Goal: Task Accomplishment & Management: Use online tool/utility

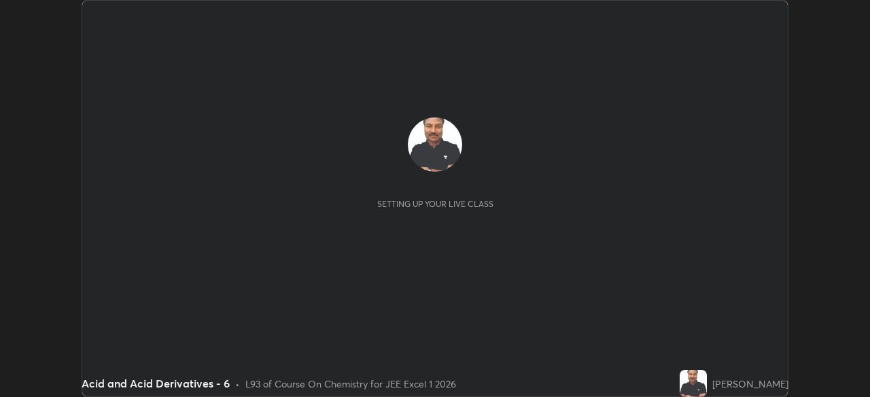
scroll to position [397, 869]
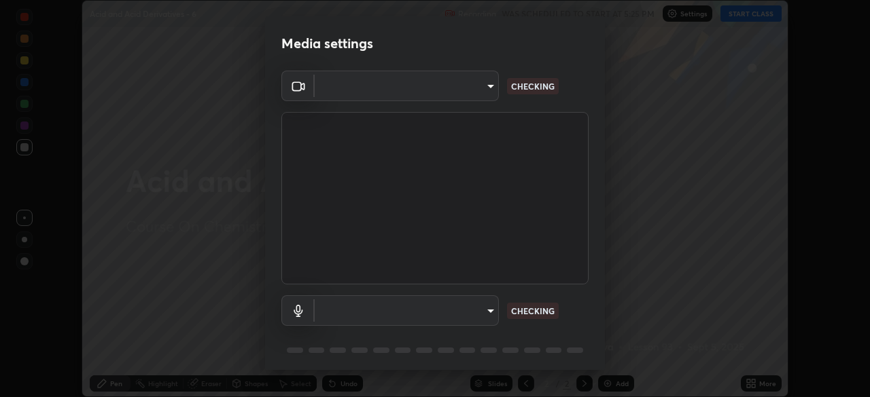
type input "5b0ce39d11be3a435715daab6ad7fa25508616855f5d18a60cdf0faa8df0ce2b"
type input "a1042adff76ea4b5505a52ff3a0232de4086f7e529f4609d60403d5288817579"
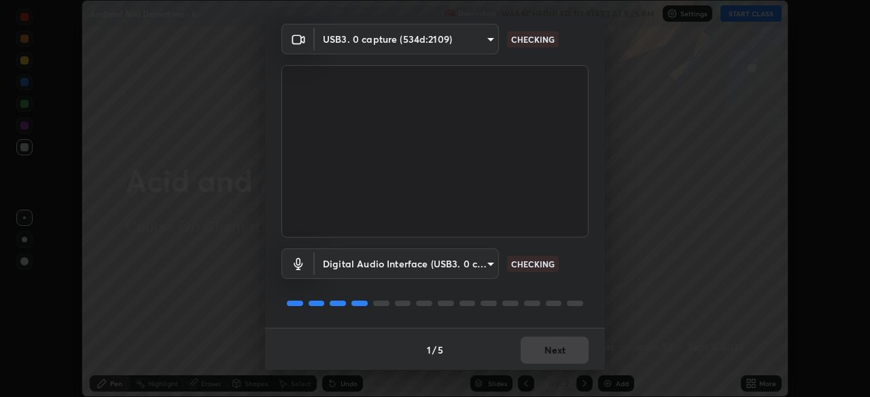
scroll to position [48, 0]
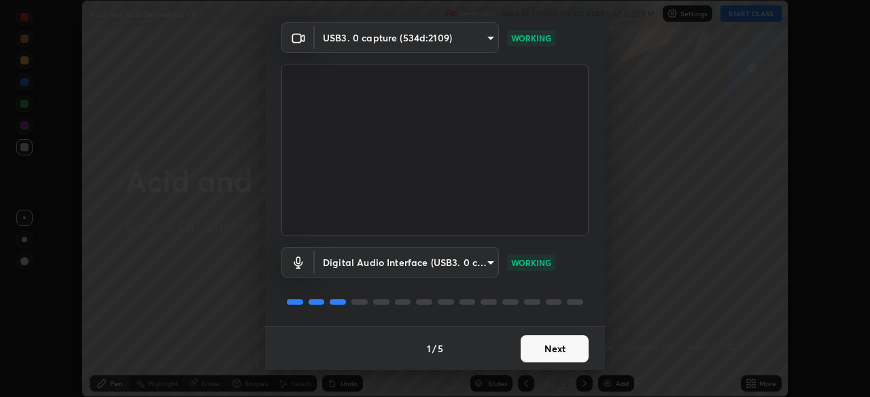
click at [546, 336] on button "Next" at bounding box center [554, 349] width 68 height 27
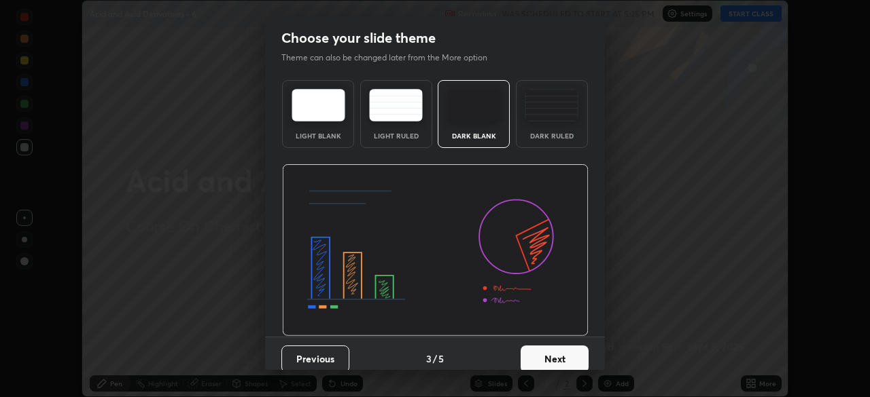
click at [552, 351] on button "Next" at bounding box center [554, 359] width 68 height 27
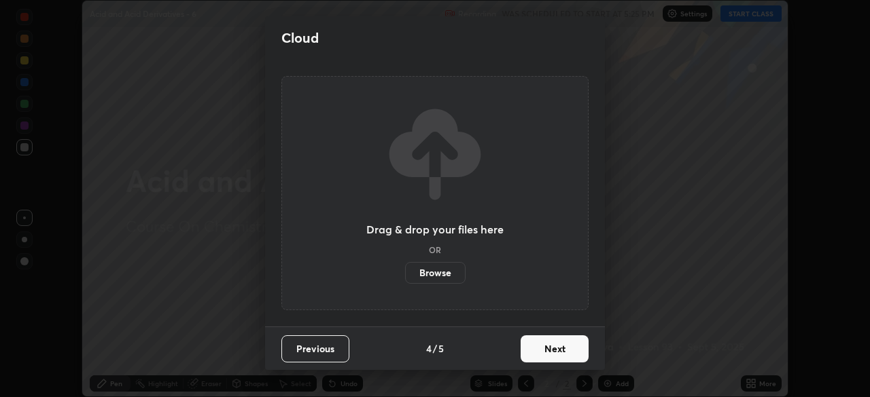
click at [551, 355] on button "Next" at bounding box center [554, 349] width 68 height 27
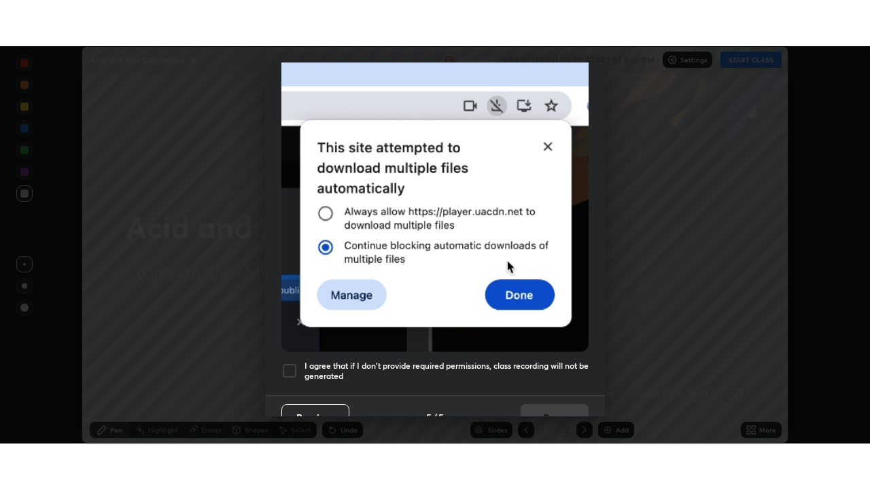
scroll to position [325, 0]
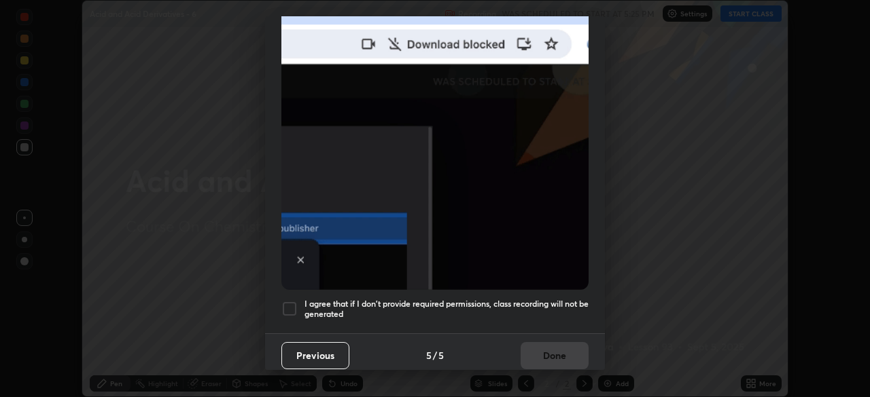
click at [292, 303] on div at bounding box center [289, 309] width 16 height 16
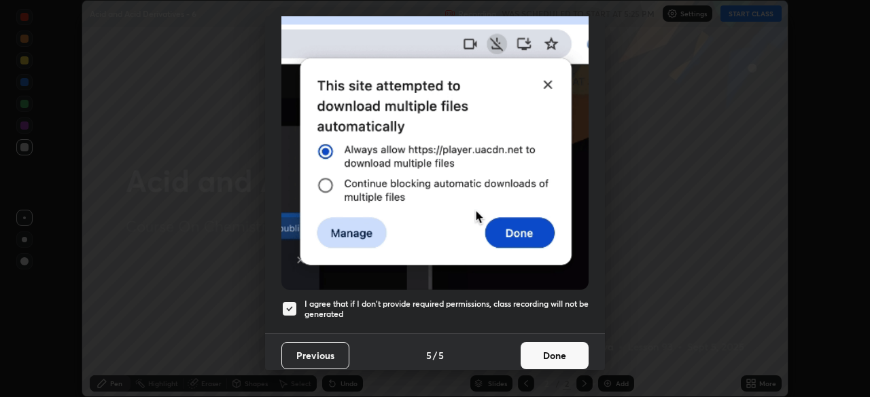
click at [551, 349] on button "Done" at bounding box center [554, 355] width 68 height 27
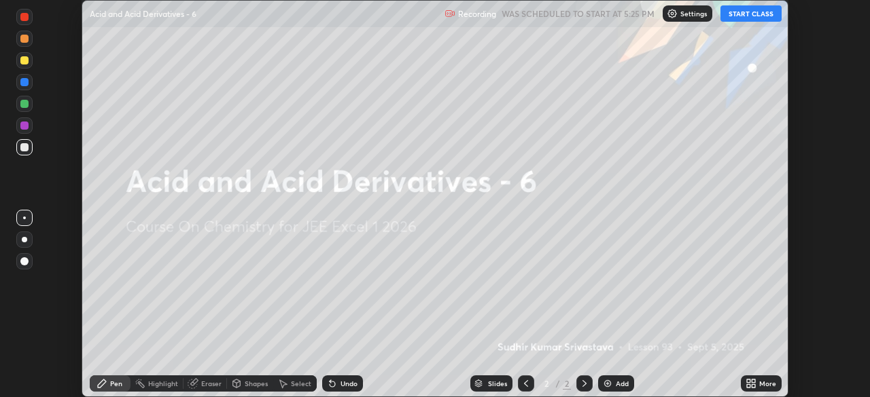
click at [739, 14] on button "START CLASS" at bounding box center [750, 13] width 61 height 16
click at [753, 381] on icon at bounding box center [752, 381] width 3 height 3
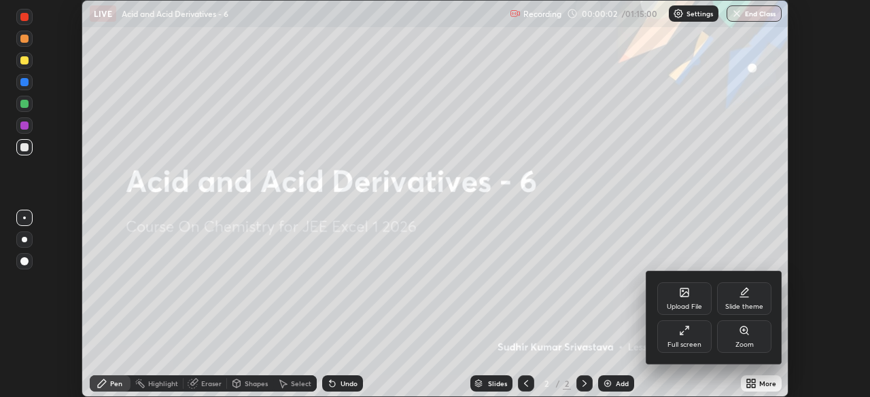
click at [690, 332] on div "Full screen" at bounding box center [684, 337] width 54 height 33
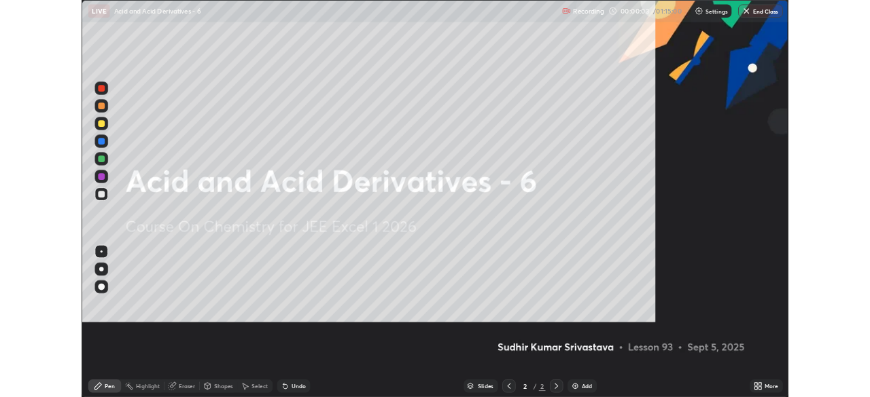
scroll to position [489, 870]
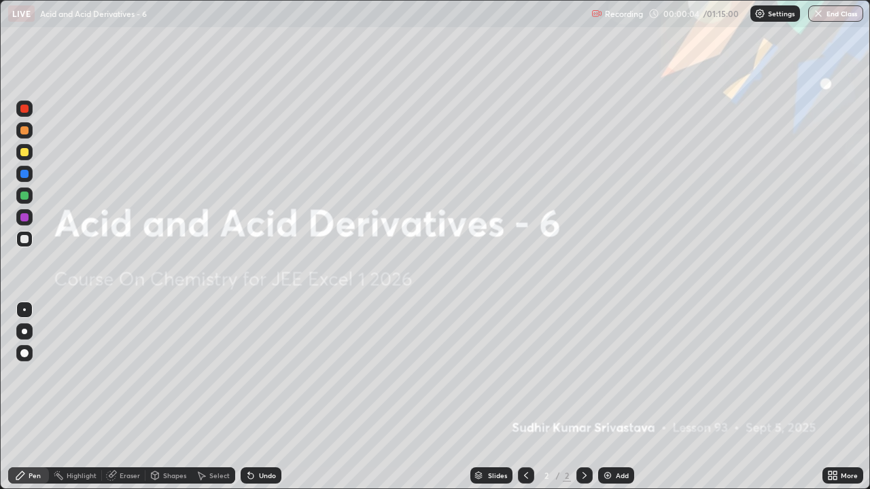
click at [614, 397] on div "Add" at bounding box center [616, 475] width 36 height 16
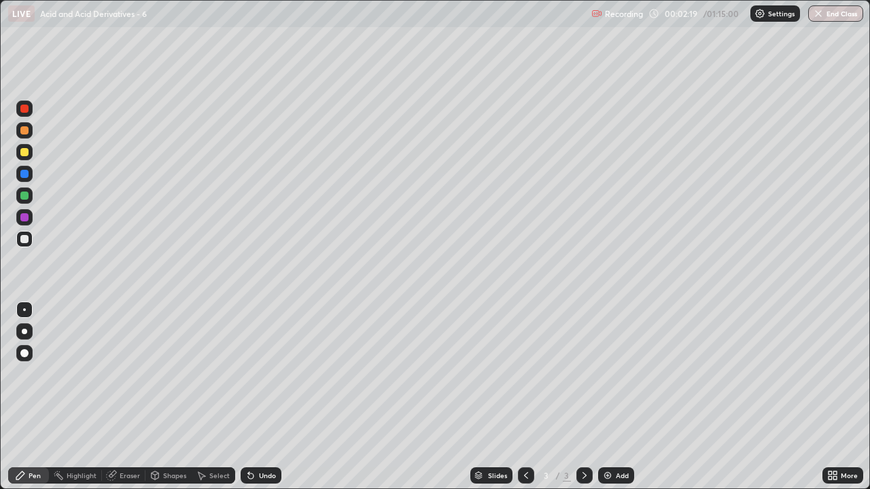
click at [126, 397] on div "Eraser" at bounding box center [123, 475] width 43 height 16
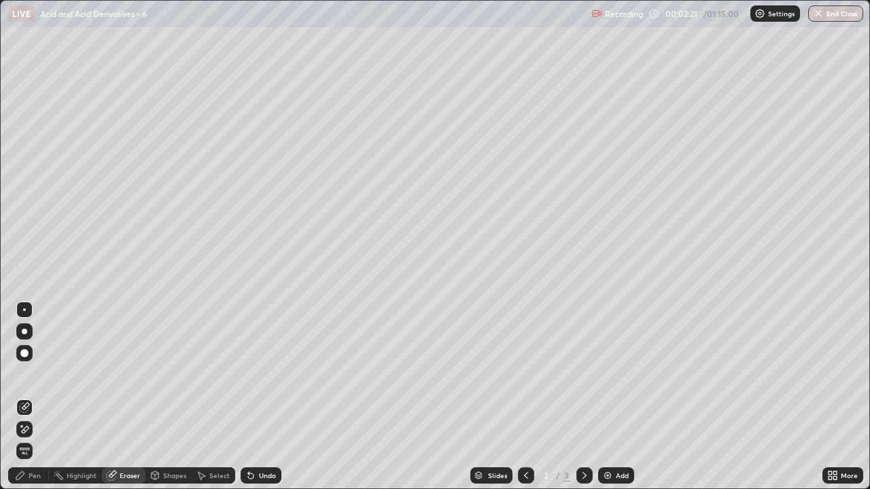
click at [36, 397] on div "Pen" at bounding box center [35, 475] width 12 height 7
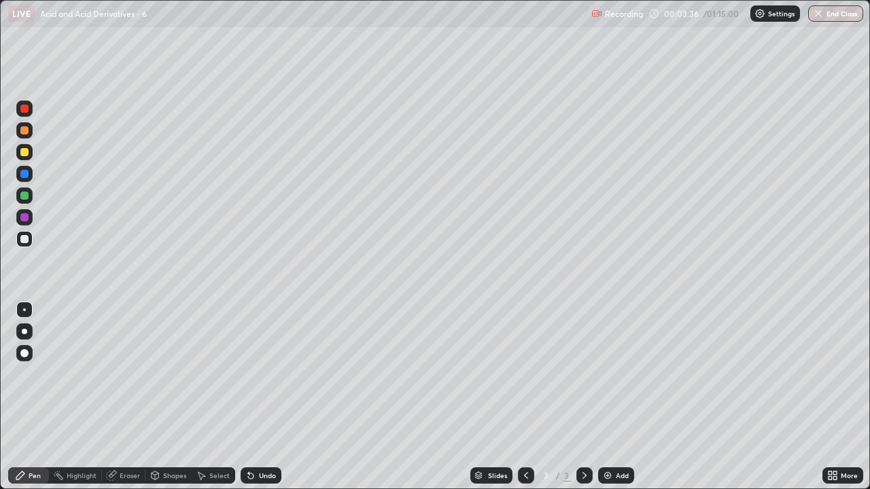
click at [129, 397] on div "Eraser" at bounding box center [123, 475] width 43 height 16
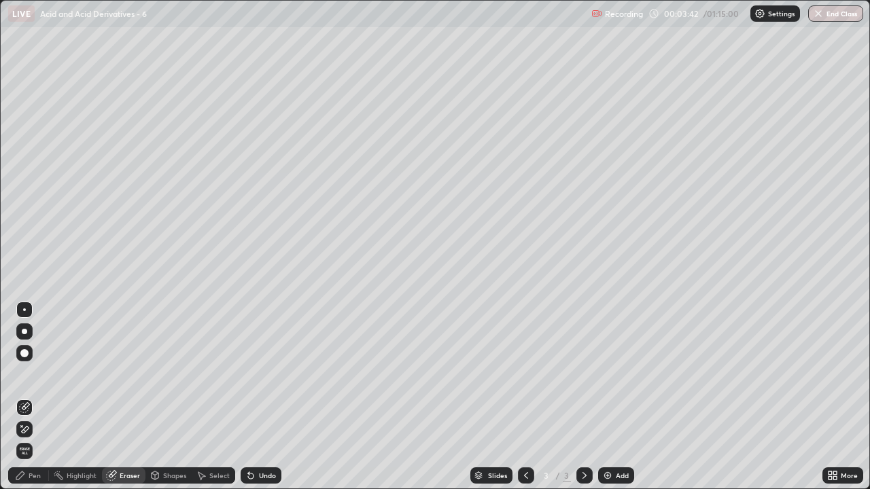
click at [39, 397] on div "Pen" at bounding box center [35, 475] width 12 height 7
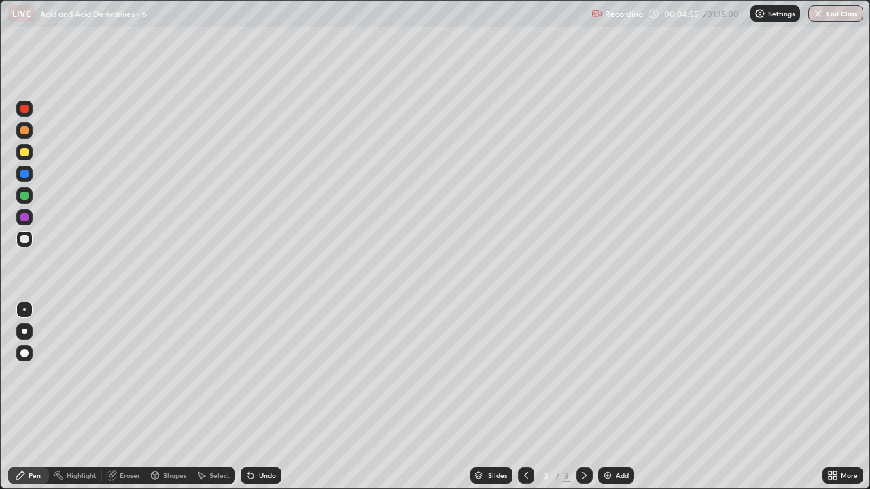
click at [612, 397] on div "Add" at bounding box center [616, 475] width 36 height 16
click at [129, 397] on div "Eraser" at bounding box center [130, 475] width 20 height 7
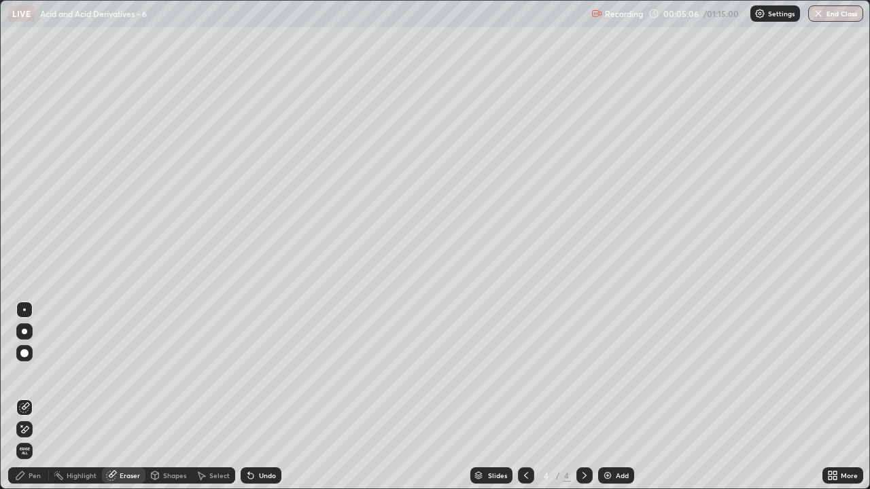
click at [524, 397] on icon at bounding box center [526, 475] width 4 height 7
click at [584, 397] on icon at bounding box center [584, 475] width 11 height 11
click at [34, 397] on div "Pen" at bounding box center [35, 475] width 12 height 7
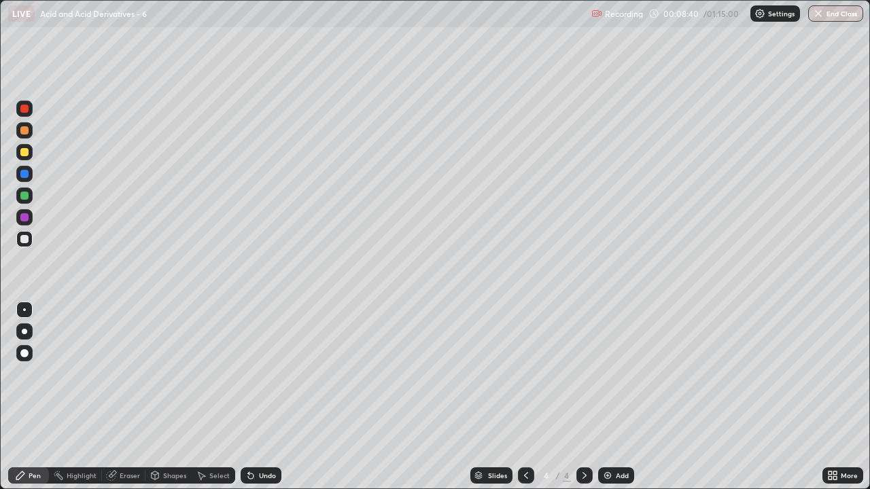
click at [620, 397] on div "Add" at bounding box center [622, 475] width 13 height 7
click at [522, 397] on icon at bounding box center [525, 475] width 11 height 11
click at [587, 397] on icon at bounding box center [584, 475] width 11 height 11
click at [624, 397] on div "Add" at bounding box center [622, 475] width 13 height 7
click at [617, 397] on div "Add" at bounding box center [622, 475] width 13 height 7
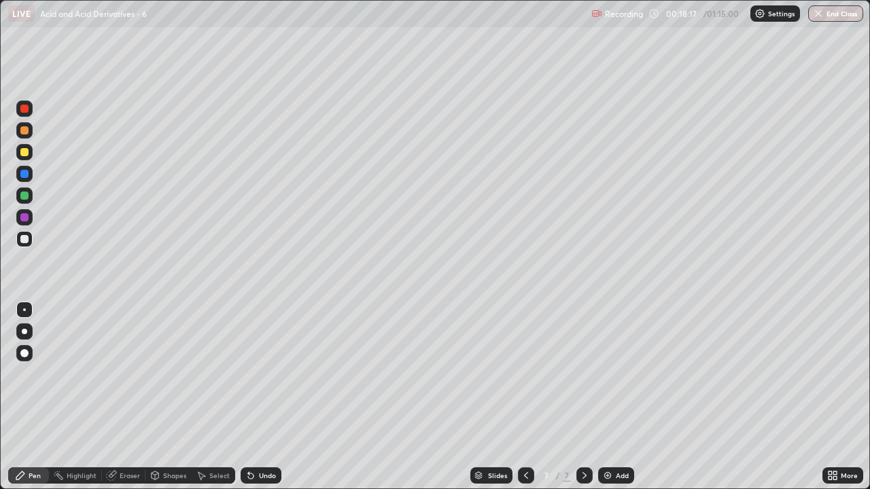
click at [135, 397] on div "Eraser" at bounding box center [130, 475] width 20 height 7
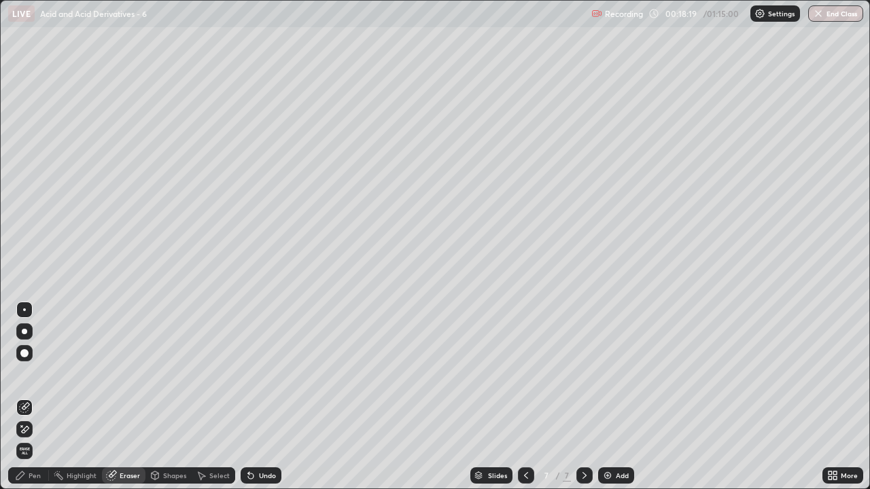
click at [35, 397] on div "Pen" at bounding box center [35, 475] width 12 height 7
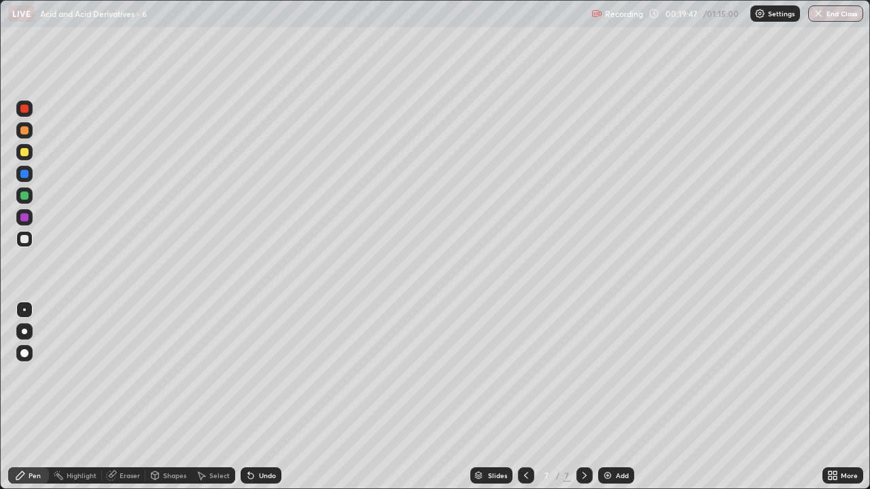
click at [127, 397] on div "Eraser" at bounding box center [130, 475] width 20 height 7
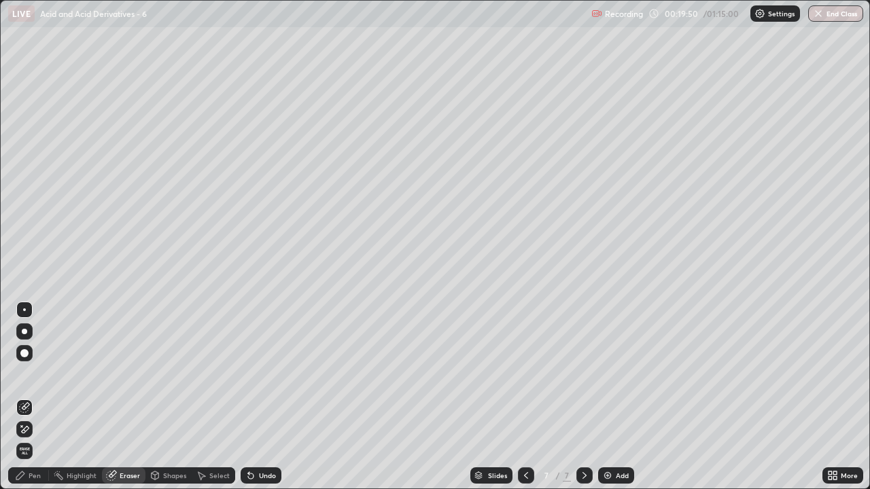
click at [24, 397] on icon at bounding box center [20, 475] width 11 height 11
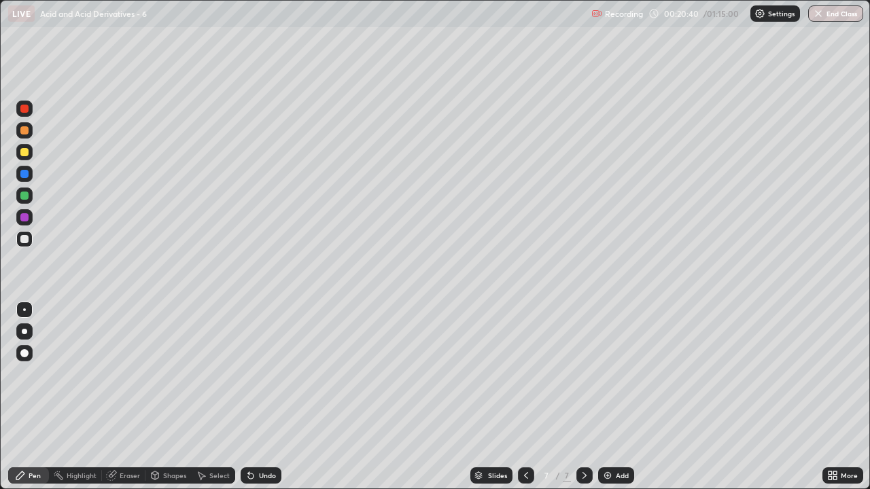
click at [128, 397] on div "Eraser" at bounding box center [130, 475] width 20 height 7
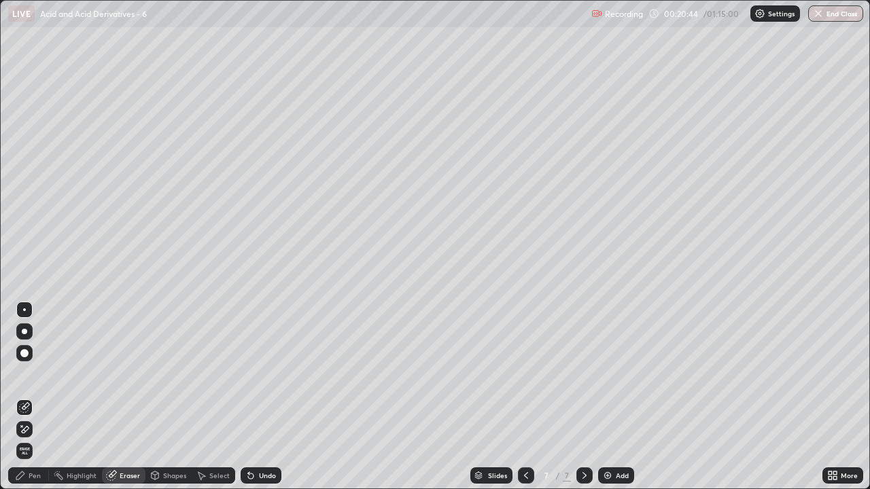
click at [42, 397] on div "Pen" at bounding box center [28, 475] width 41 height 16
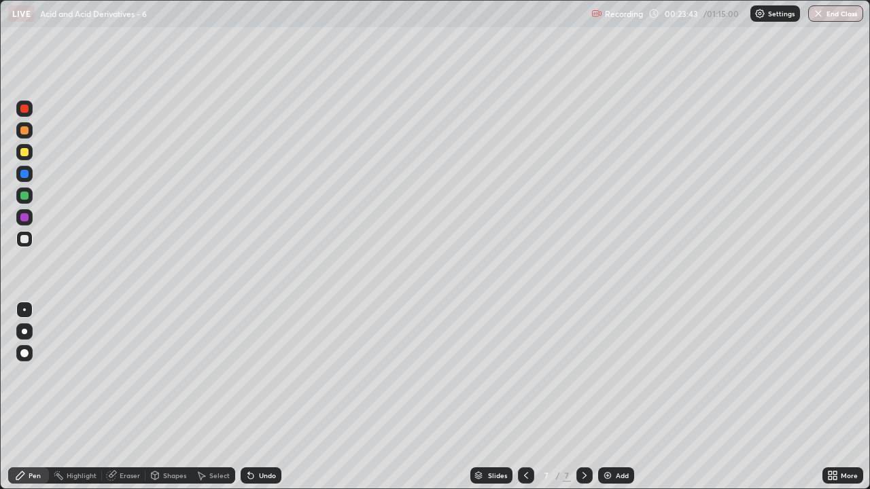
click at [624, 397] on div "Add" at bounding box center [616, 475] width 36 height 16
click at [130, 397] on div "Eraser" at bounding box center [130, 475] width 20 height 7
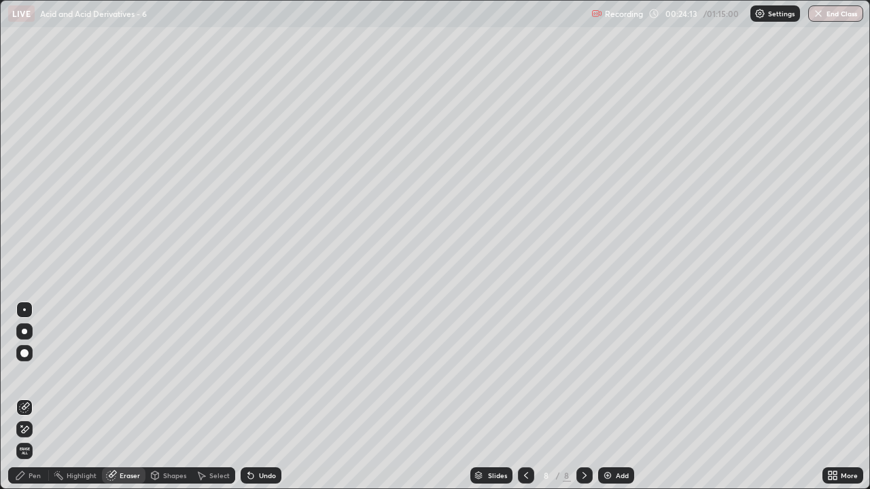
click at [38, 397] on div "Pen" at bounding box center [35, 475] width 12 height 7
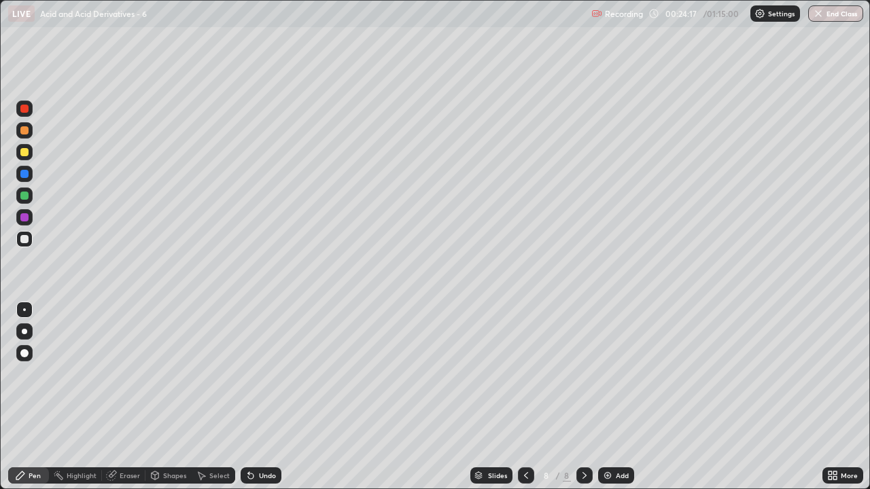
click at [33, 397] on div "Pen" at bounding box center [35, 475] width 12 height 7
click at [132, 397] on div "Eraser" at bounding box center [130, 475] width 20 height 7
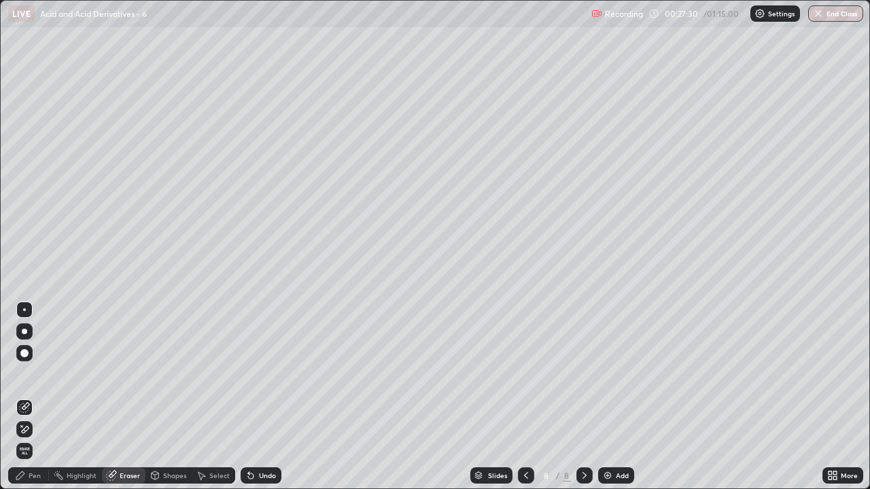
click at [624, 397] on div "Add" at bounding box center [622, 475] width 13 height 7
click at [34, 397] on div "Pen" at bounding box center [35, 475] width 12 height 7
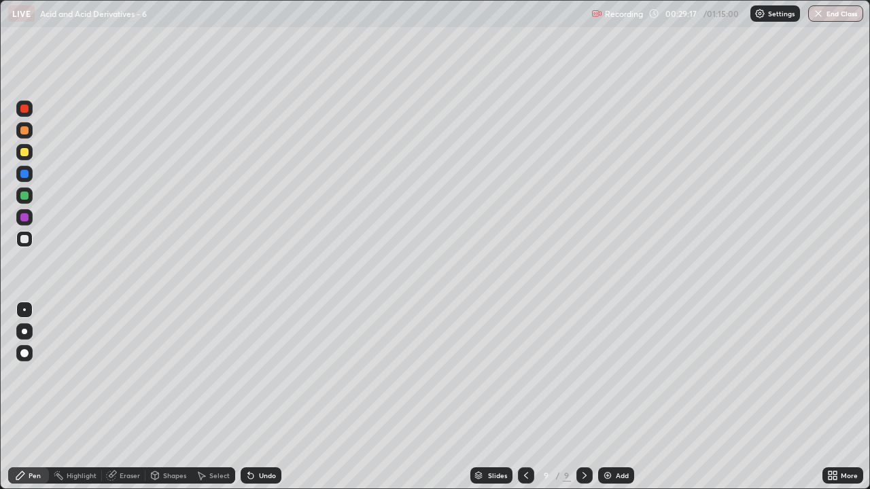
click at [619, 397] on div "Add" at bounding box center [622, 475] width 13 height 7
click at [620, 397] on div "Add" at bounding box center [622, 475] width 13 height 7
click at [618, 397] on div "Add" at bounding box center [622, 475] width 13 height 7
click at [620, 397] on div "Add" at bounding box center [622, 475] width 13 height 7
click at [132, 397] on div "Eraser" at bounding box center [130, 475] width 20 height 7
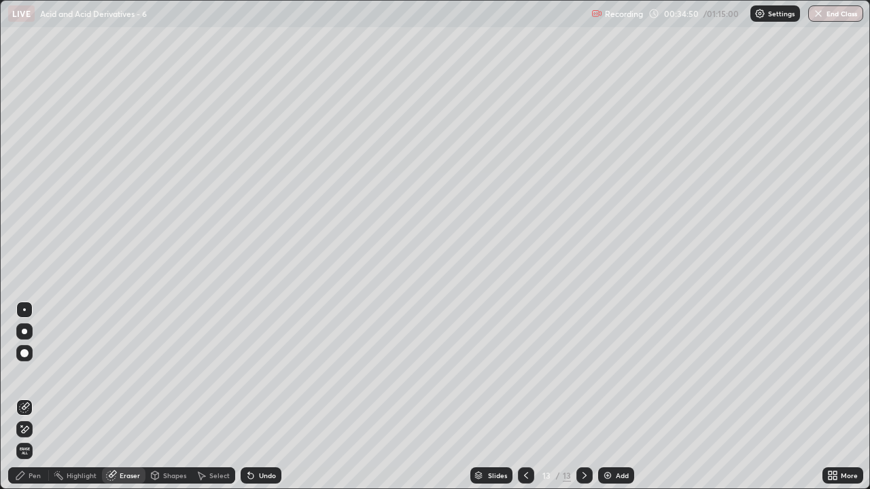
click at [33, 397] on div "Pen" at bounding box center [35, 475] width 12 height 7
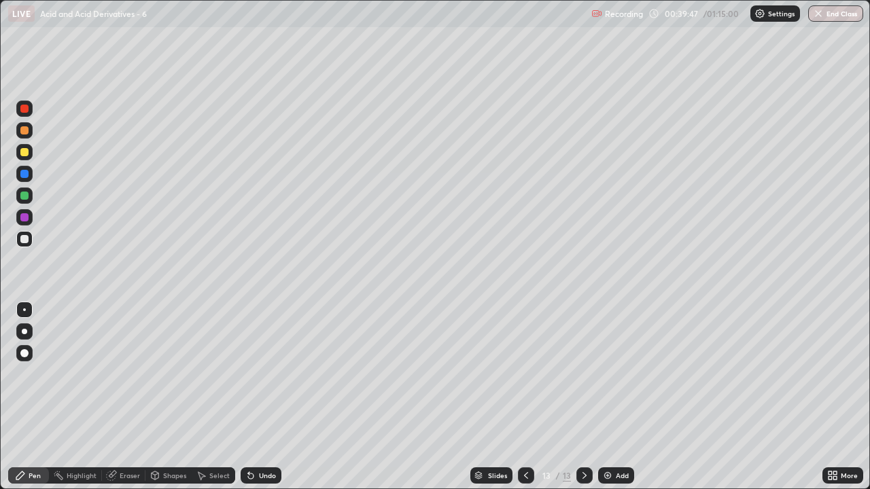
click at [621, 397] on div "Add" at bounding box center [622, 475] width 13 height 7
click at [128, 397] on div "Eraser" at bounding box center [130, 475] width 20 height 7
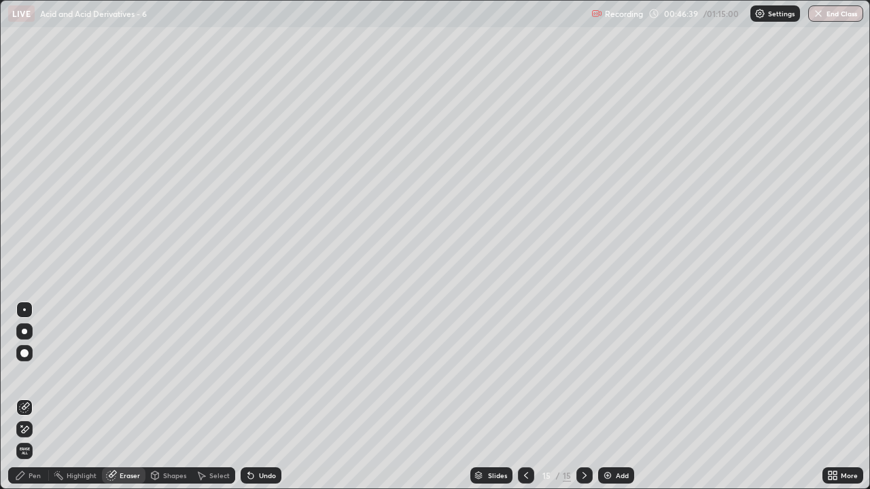
click at [33, 397] on div "Pen" at bounding box center [35, 475] width 12 height 7
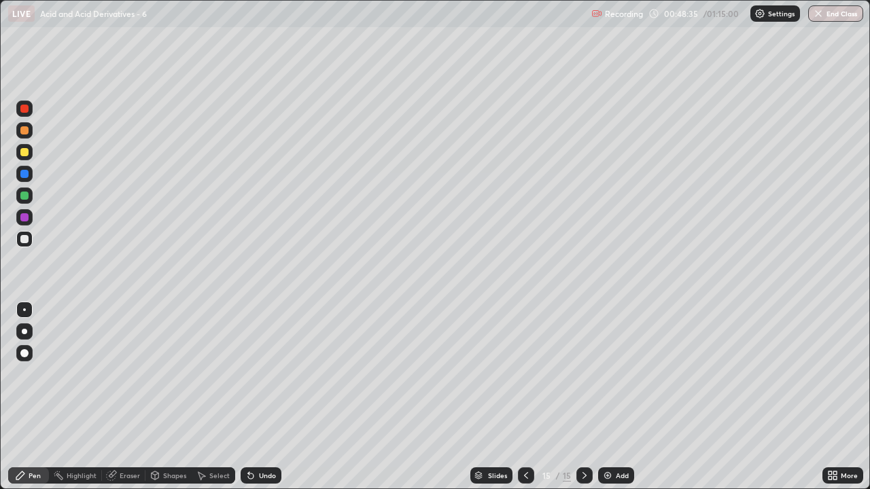
click at [624, 397] on div "Add" at bounding box center [622, 475] width 13 height 7
click at [128, 397] on div "Eraser" at bounding box center [130, 475] width 20 height 7
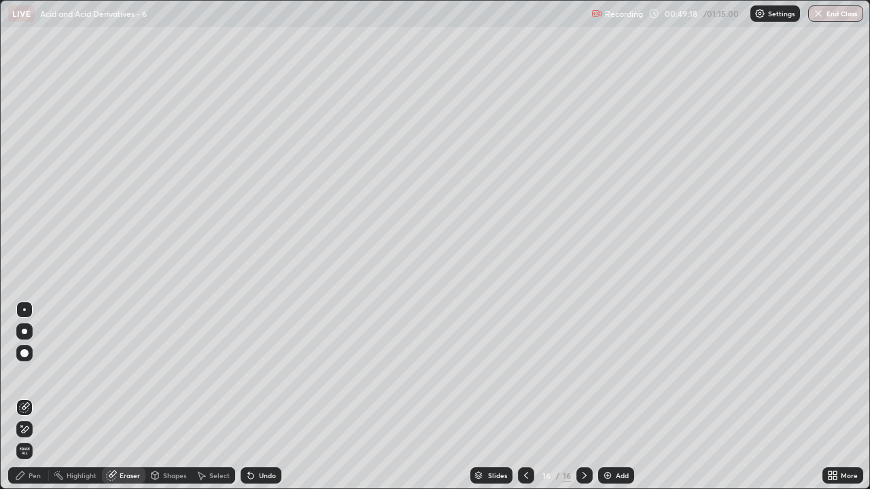
click at [31, 397] on div "Pen" at bounding box center [35, 475] width 12 height 7
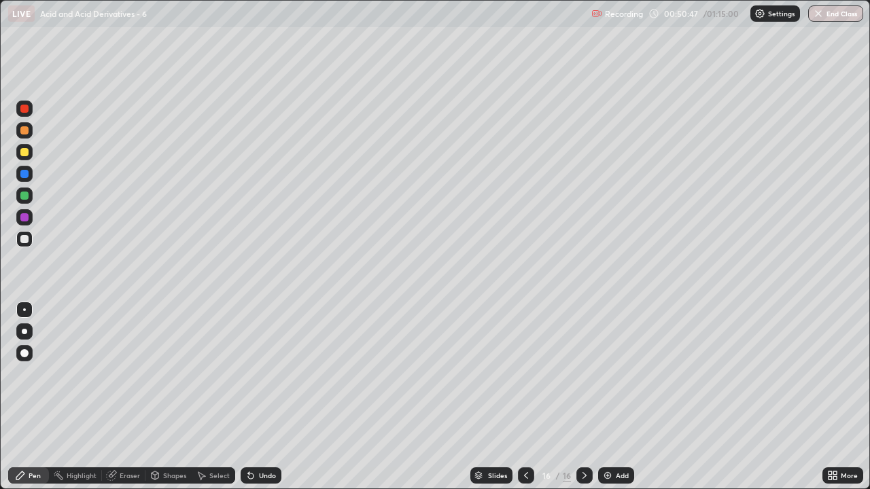
click at [616, 397] on div "Add" at bounding box center [622, 475] width 13 height 7
click at [619, 397] on div "Add" at bounding box center [622, 475] width 13 height 7
click at [620, 397] on div "Add" at bounding box center [622, 475] width 13 height 7
click at [133, 397] on div "Eraser" at bounding box center [130, 475] width 20 height 7
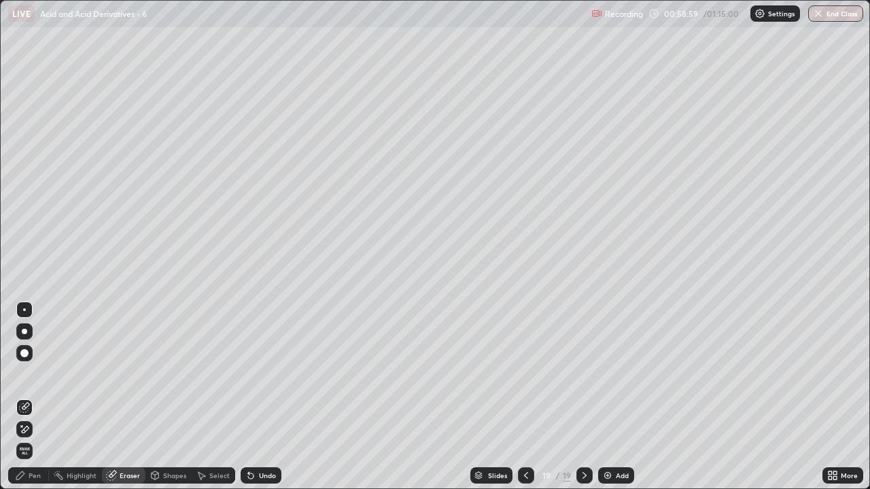
click at [37, 397] on div "Pen" at bounding box center [35, 475] width 12 height 7
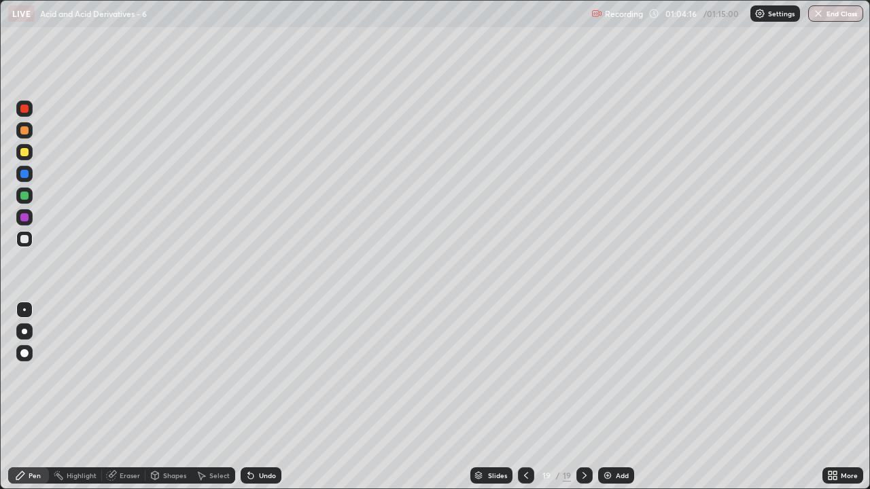
click at [623, 397] on div "Add" at bounding box center [622, 475] width 13 height 7
click at [618, 397] on div "Add" at bounding box center [622, 475] width 13 height 7
click at [624, 397] on div "Add" at bounding box center [622, 475] width 13 height 7
click at [835, 12] on button "End Class" at bounding box center [836, 13] width 54 height 16
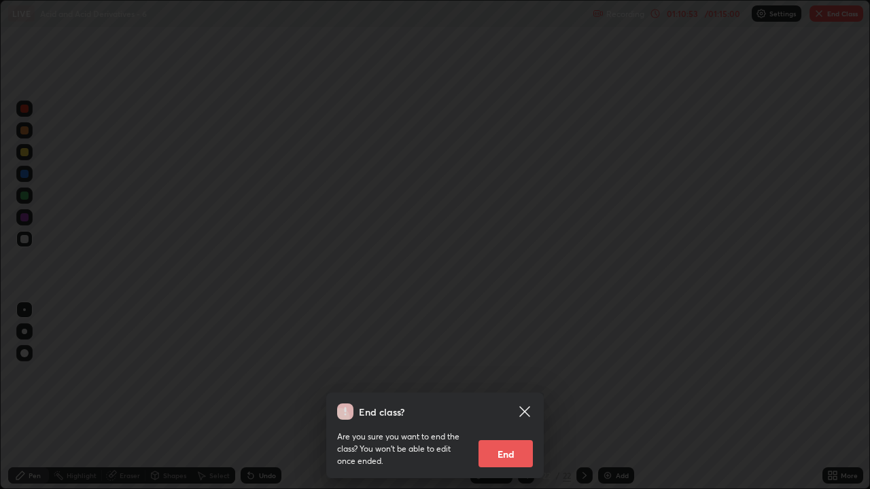
click at [501, 397] on button "End" at bounding box center [505, 453] width 54 height 27
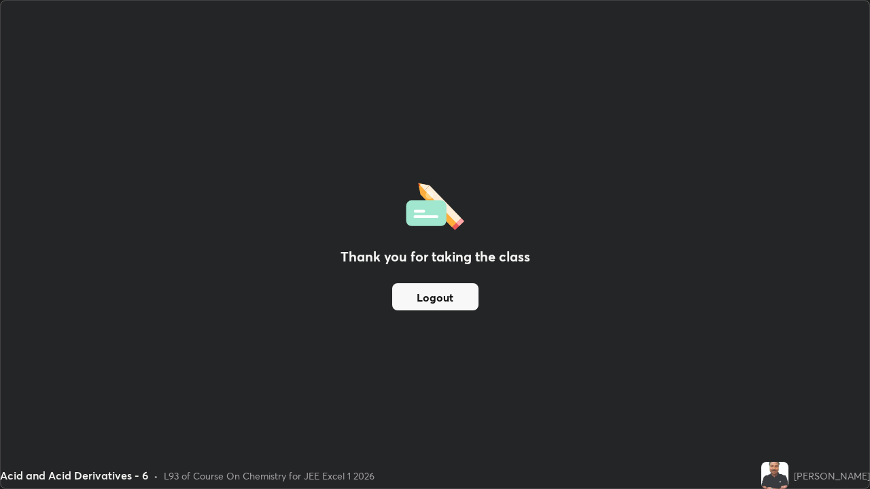
click at [432, 300] on button "Logout" at bounding box center [435, 296] width 86 height 27
click at [416, 295] on button "Logout" at bounding box center [435, 296] width 86 height 27
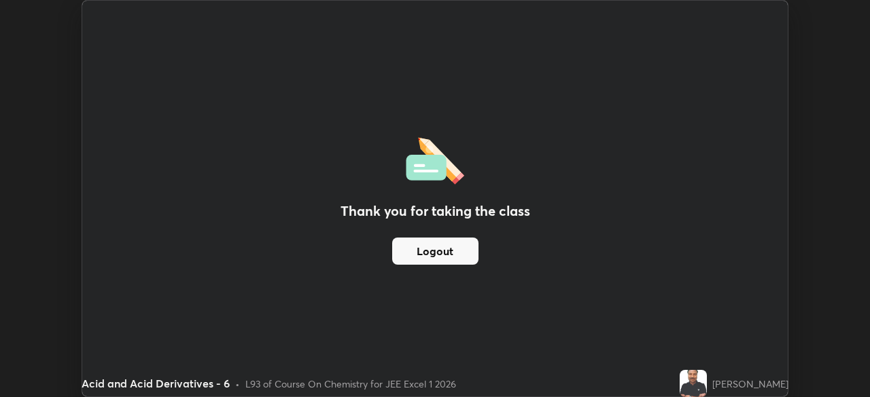
scroll to position [67544, 67072]
